Goal: Information Seeking & Learning: Check status

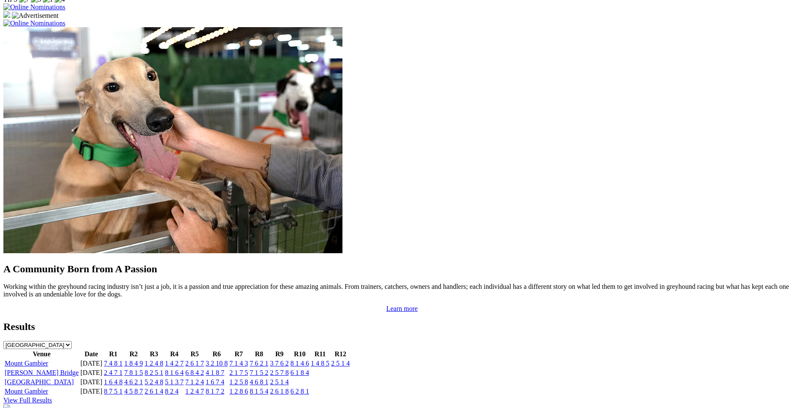
scroll to position [635, 0]
click at [122, 368] on link "2 4 7 1" at bounding box center [113, 371] width 19 height 7
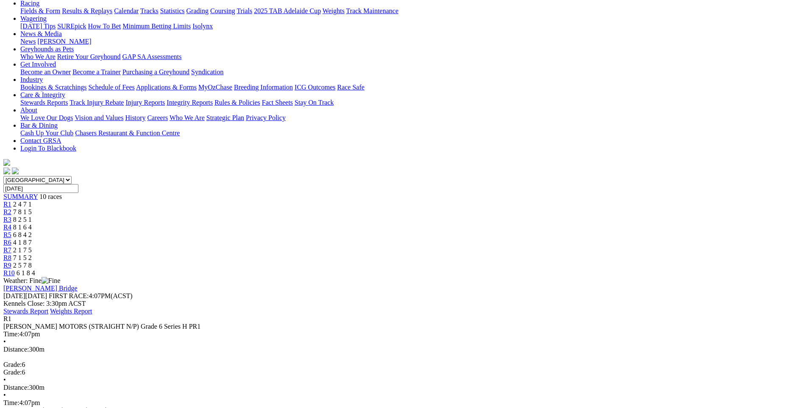
scroll to position [100, 0]
click at [274, 208] on div "R2 7 8 1 5" at bounding box center [401, 212] width 797 height 8
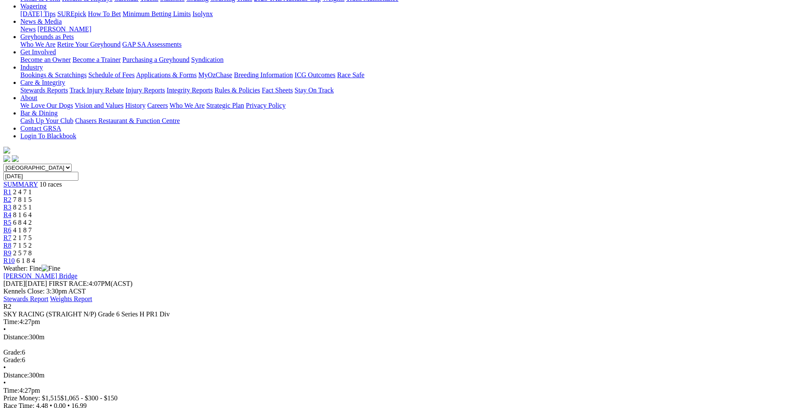
scroll to position [113, 0]
click at [32, 203] on span "8 2 5 1" at bounding box center [22, 206] width 19 height 7
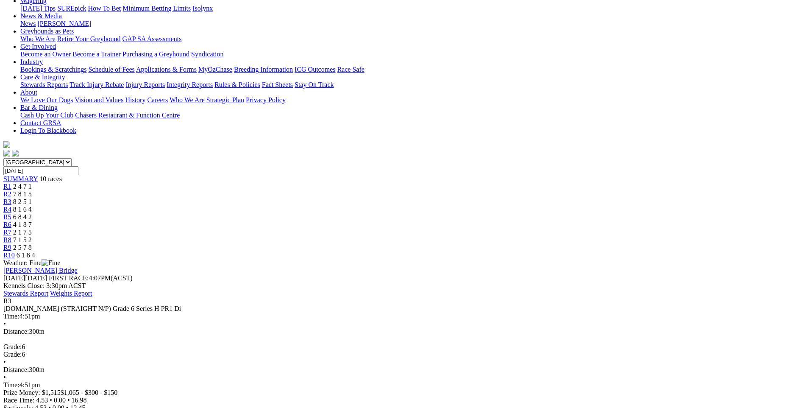
scroll to position [119, 0]
click at [32, 205] on span "8 1 6 4" at bounding box center [22, 208] width 19 height 7
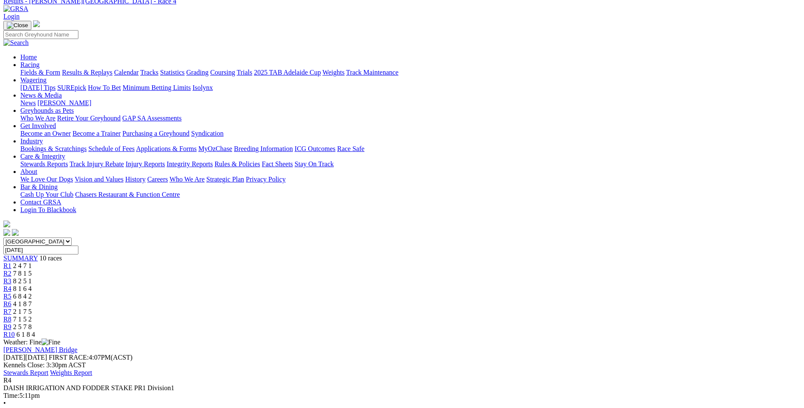
scroll to position [24, 0]
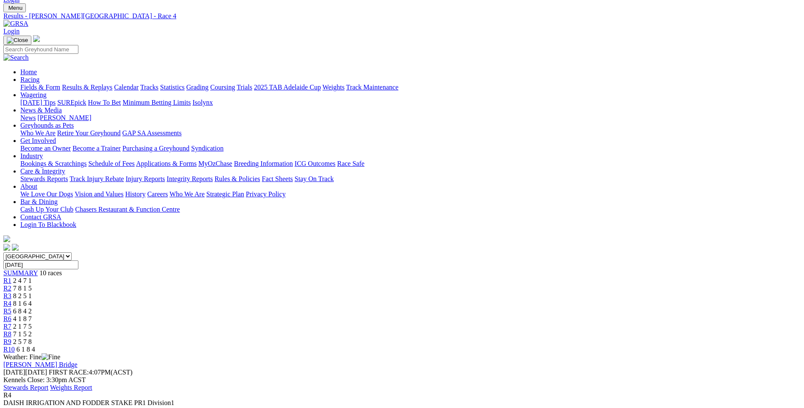
click at [409, 307] on div "R5 6 8 4 2" at bounding box center [401, 311] width 797 height 8
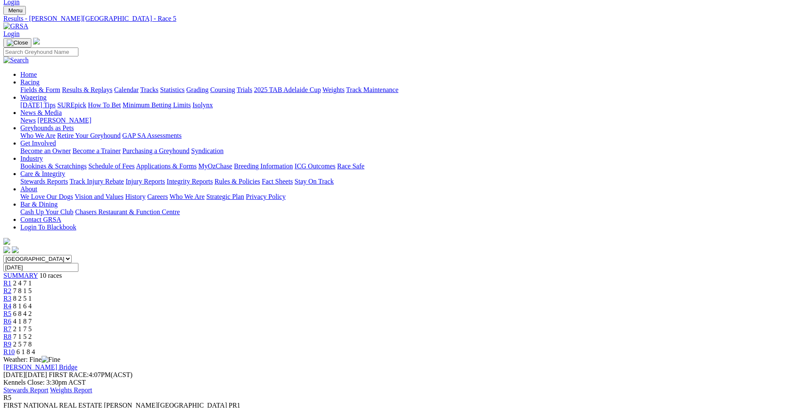
click at [32, 317] on span "4 1 8 7" at bounding box center [22, 320] width 19 height 7
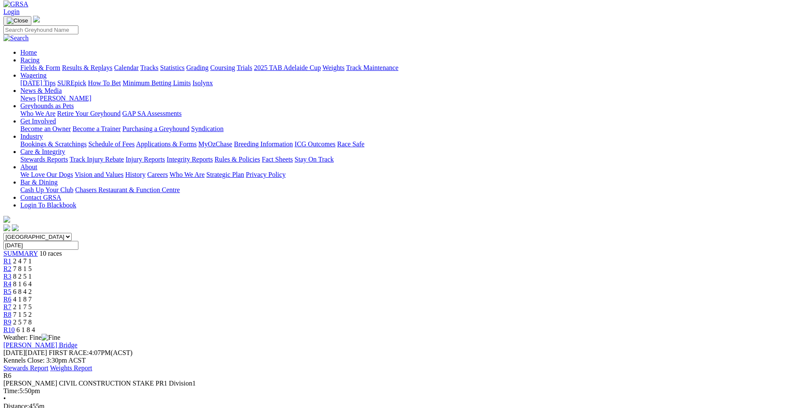
scroll to position [32, 0]
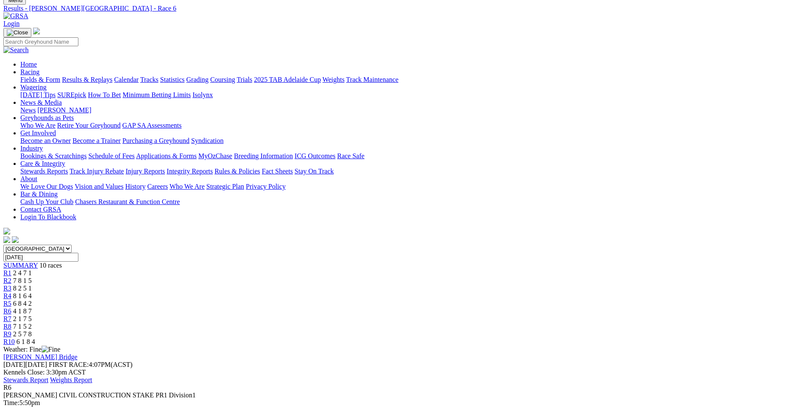
click at [11, 315] on span "R7" at bounding box center [7, 318] width 8 height 7
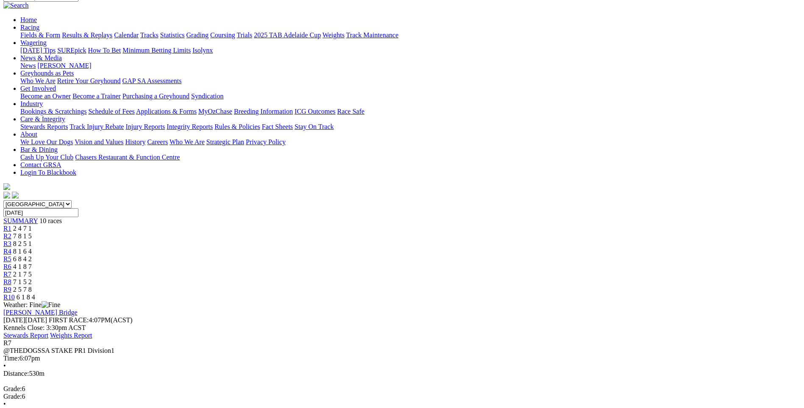
scroll to position [73, 0]
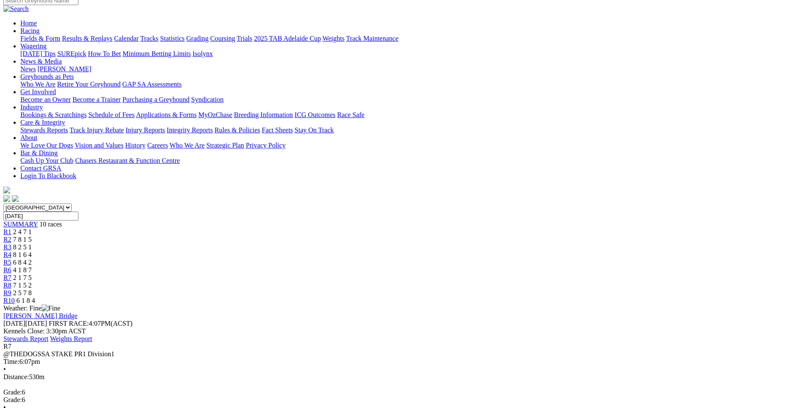
click at [548, 281] on div "R8 7 1 5 2" at bounding box center [401, 285] width 797 height 8
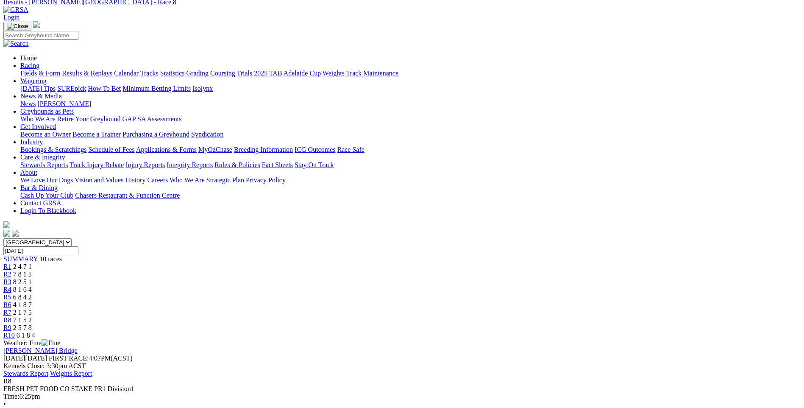
scroll to position [36, 0]
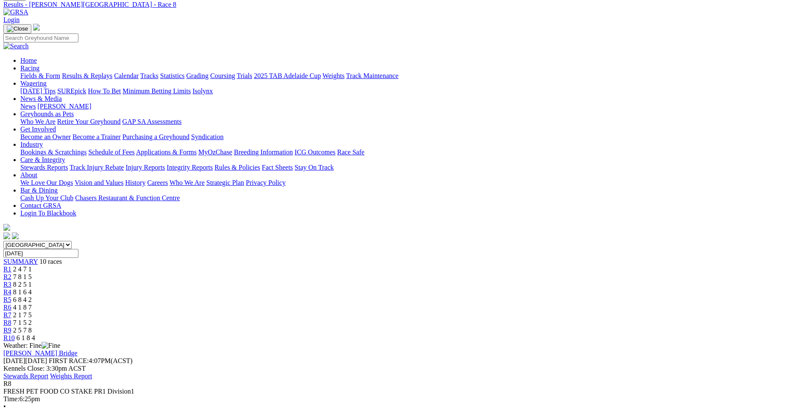
drag, startPoint x: 601, startPoint y: 99, endPoint x: 785, endPoint y: 91, distance: 184.1
click at [32, 326] on span "2 5 7 8" at bounding box center [22, 329] width 19 height 7
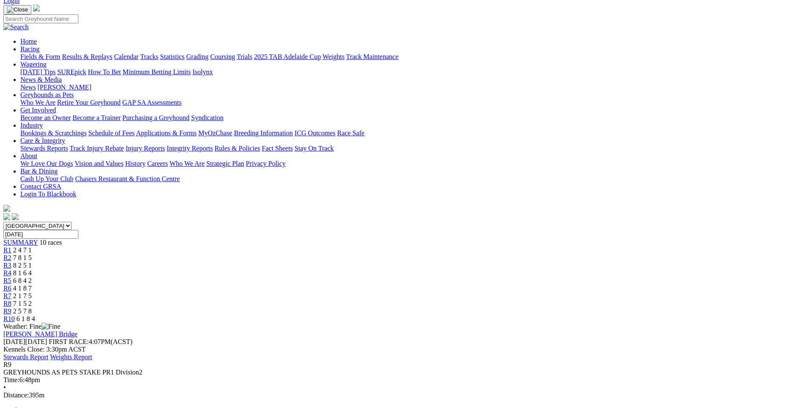
scroll to position [45, 0]
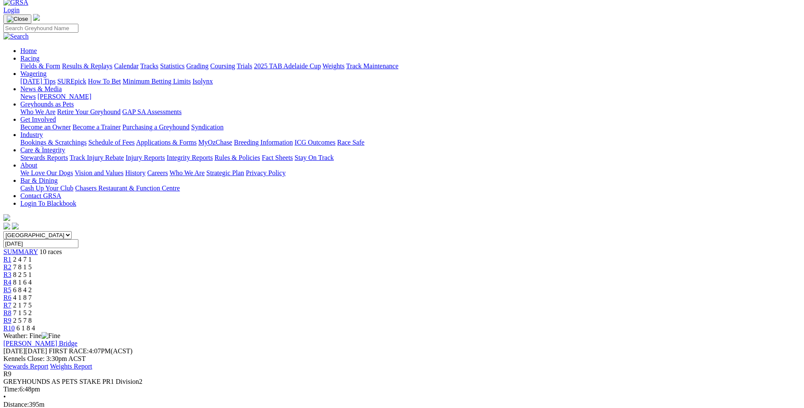
click at [35, 324] on span "6 1 8 4" at bounding box center [26, 327] width 19 height 7
